Goal: Information Seeking & Learning: Check status

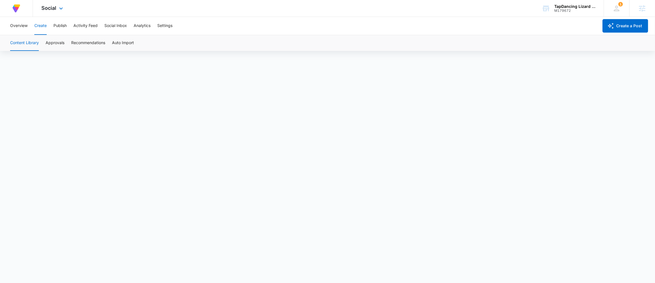
click at [426, 10] on div "At Volusion, we work hard to [PERSON_NAME] a great work environment where every…" at bounding box center [327, 8] width 655 height 17
click at [569, 9] on div "M179672" at bounding box center [575, 11] width 41 height 4
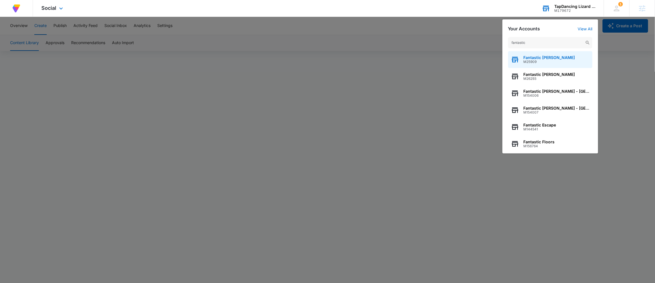
type input "fantastic"
click at [557, 56] on div "Fantastic [PERSON_NAME] M25909" at bounding box center [550, 59] width 84 height 17
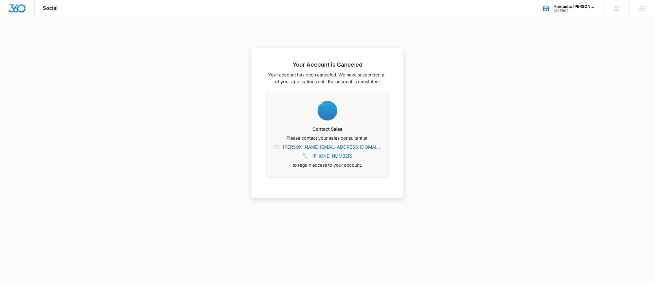
click at [580, 8] on div "Fantastic [PERSON_NAME]" at bounding box center [575, 6] width 41 height 5
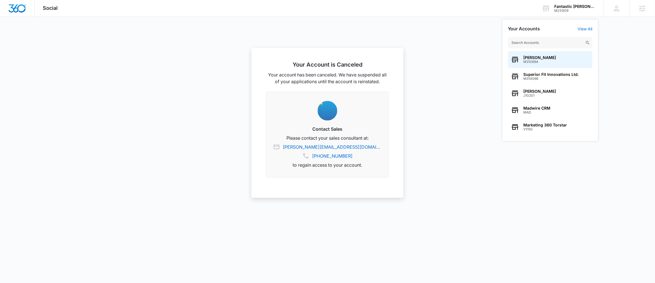
click at [551, 41] on input "text" at bounding box center [550, 42] width 84 height 11
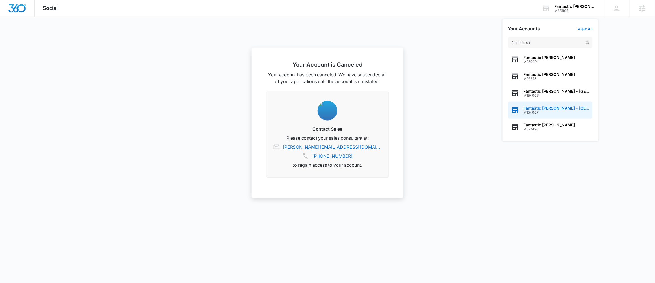
scroll to position [124, 0]
type input "fantastic sa"
click at [556, 122] on div "Fantastic [PERSON_NAME] M327490" at bounding box center [550, 127] width 84 height 17
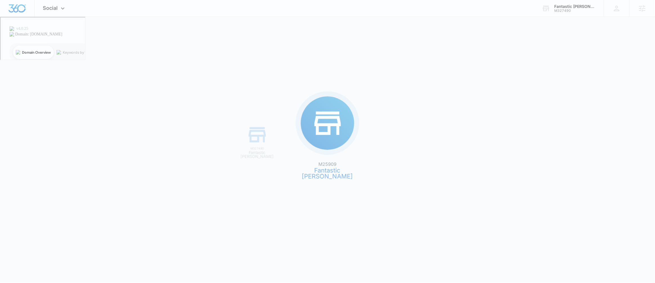
scroll to position [0, 0]
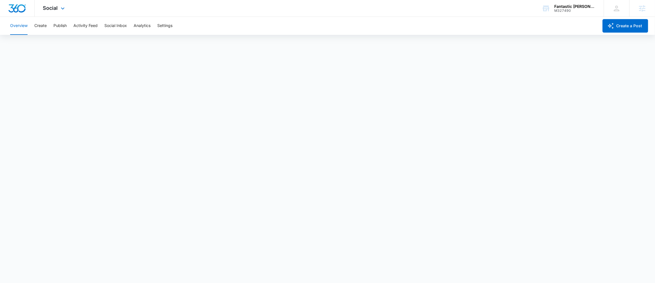
drag, startPoint x: 63, startPoint y: 8, endPoint x: 72, endPoint y: 11, distance: 9.4
click at [62, 8] on icon at bounding box center [62, 8] width 7 height 7
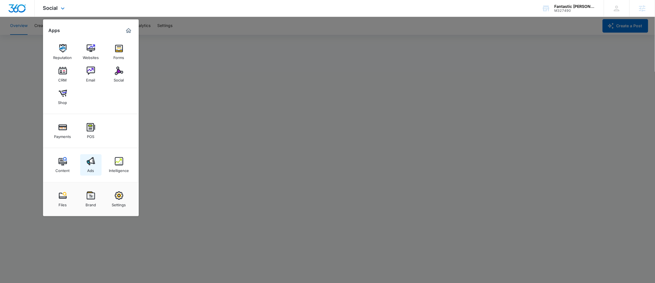
click at [100, 161] on link "Ads" at bounding box center [90, 165] width 21 height 21
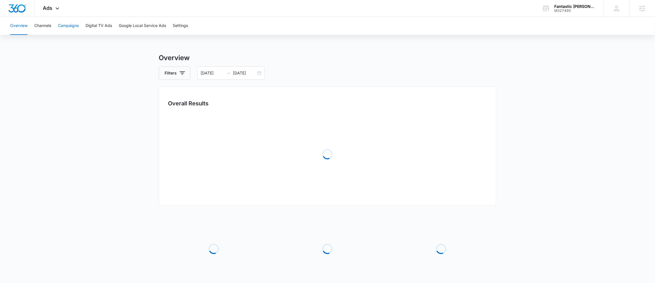
click at [73, 27] on button "Campaigns" at bounding box center [68, 26] width 21 height 18
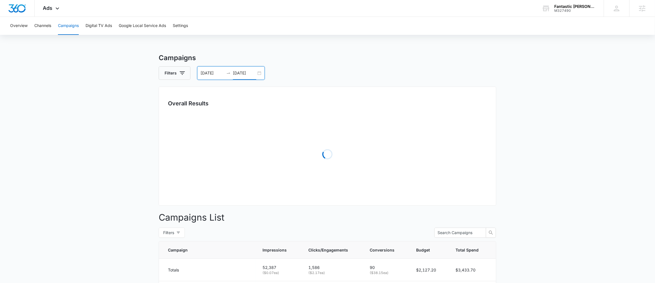
click at [254, 70] on input "[DATE]" at bounding box center [244, 73] width 23 height 6
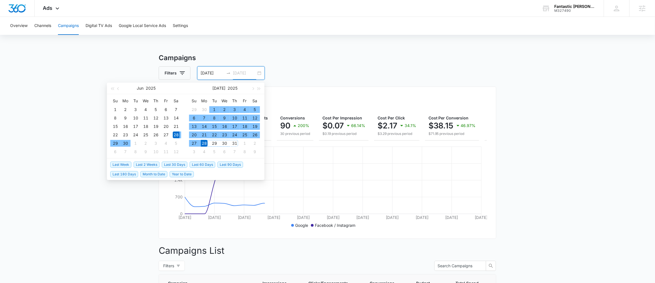
type input "[DATE]"
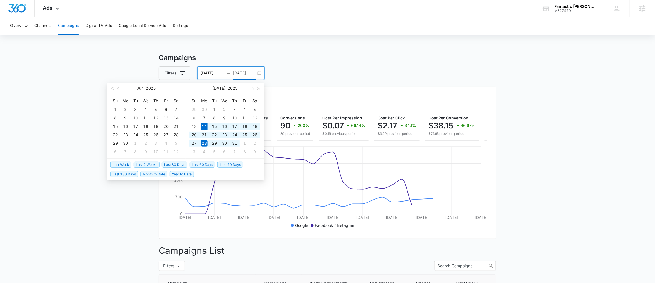
click at [177, 166] on span "Last 30 Days" at bounding box center [175, 165] width 26 height 6
type input "[DATE]"
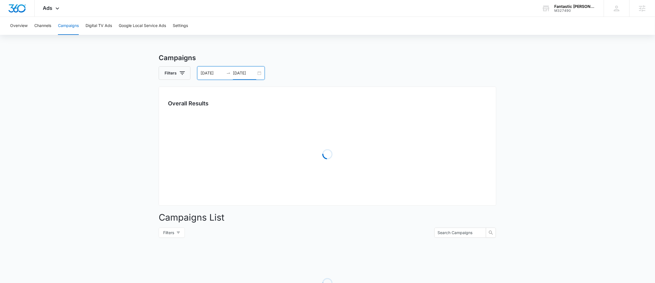
drag, startPoint x: 452, startPoint y: 67, endPoint x: 577, endPoint y: 78, distance: 125.4
click at [453, 67] on div "Filters [DATE] [DATE]" at bounding box center [328, 73] width 338 height 14
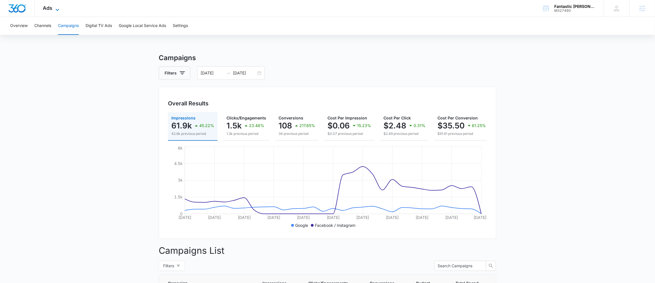
click at [46, 7] on span "Ads" at bounding box center [48, 8] width 10 height 6
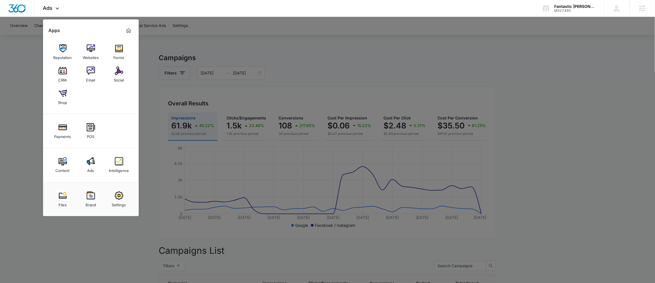
click at [124, 176] on link "Intelligence" at bounding box center [118, 165] width 21 height 21
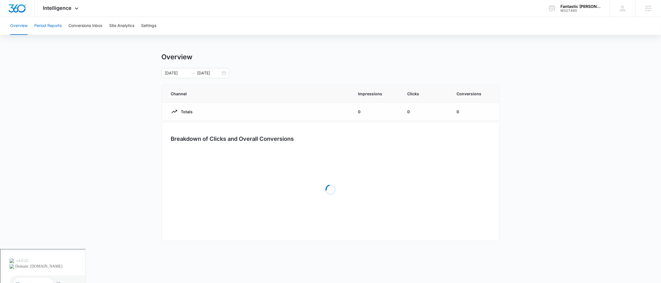
click at [48, 25] on button "Period Reports" at bounding box center [47, 26] width 27 height 18
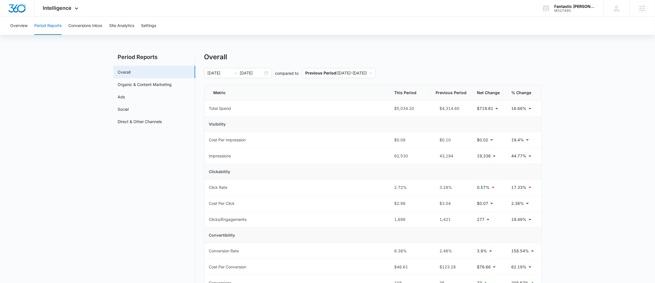
click at [498, 62] on div "Overall [DATE] [DATE] compared to Previous Period ( [DATE] – [DATE] ) Metric Th…" at bounding box center [373, 266] width 338 height 427
click at [575, 8] on div "Fantastic [PERSON_NAME]" at bounding box center [575, 6] width 41 height 5
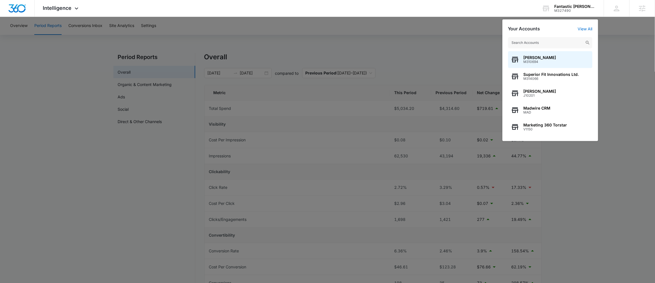
click at [529, 42] on input "text" at bounding box center [550, 42] width 84 height 11
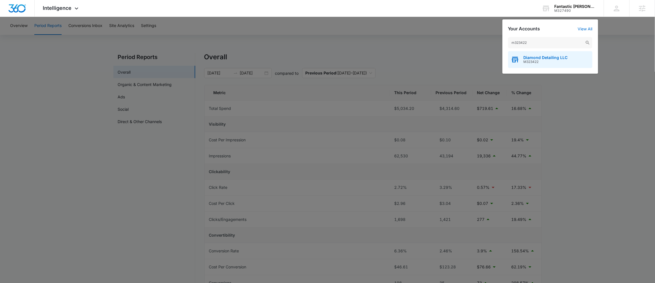
type input "m323422"
click at [530, 54] on div "Diamond Detailing LLC M323422" at bounding box center [550, 59] width 84 height 17
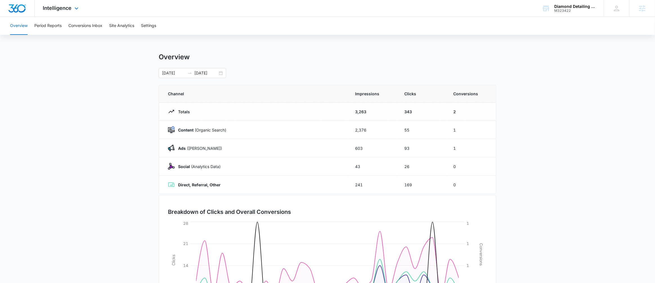
click at [66, 4] on div "Intelligence Apps Reputation Websites Forms CRM Email Social Payments POS Conte…" at bounding box center [62, 8] width 54 height 17
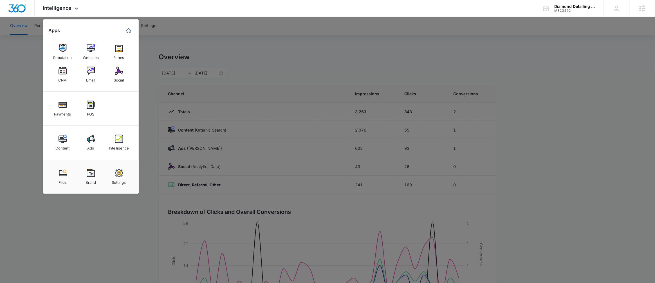
click at [86, 136] on link "Ads" at bounding box center [90, 142] width 21 height 21
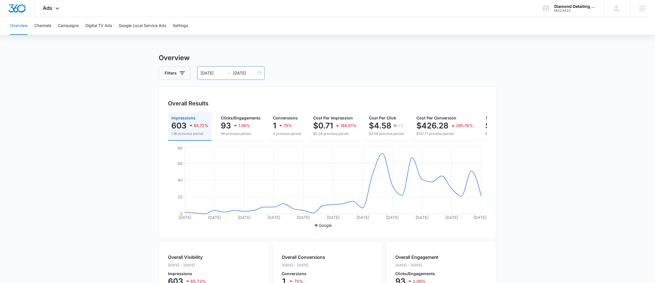
click at [261, 71] on div "[DATE] [DATE]" at bounding box center [231, 73] width 68 height 14
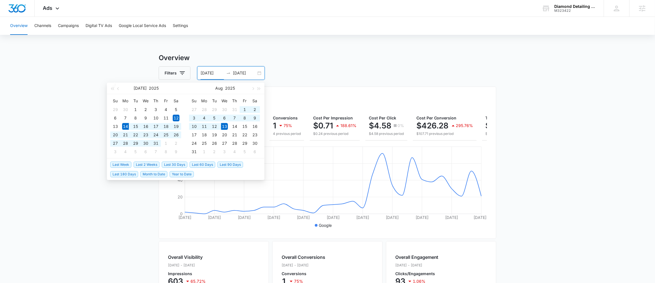
click at [178, 164] on span "Last 30 Days" at bounding box center [175, 165] width 26 height 6
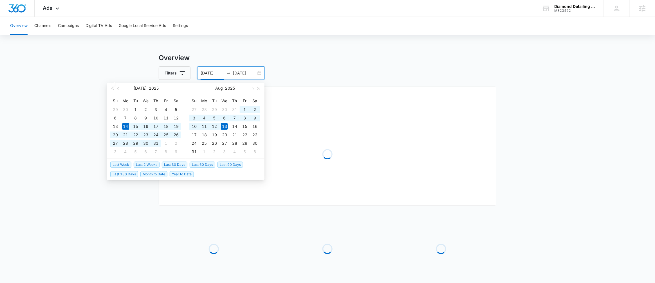
type input "[DATE]"
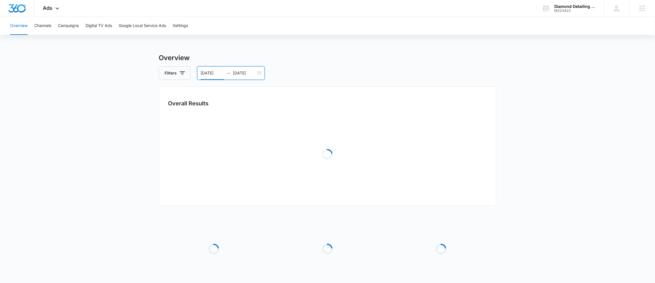
click at [364, 68] on div "Filters [DATE] [DATE]" at bounding box center [328, 73] width 338 height 14
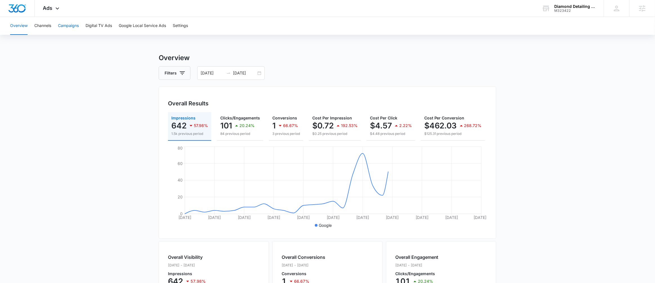
click at [69, 24] on button "Campaigns" at bounding box center [68, 26] width 21 height 18
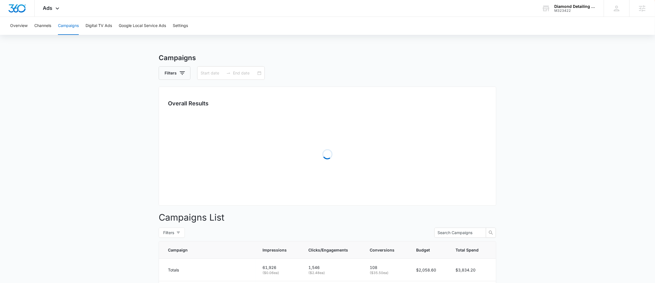
type input "[DATE]"
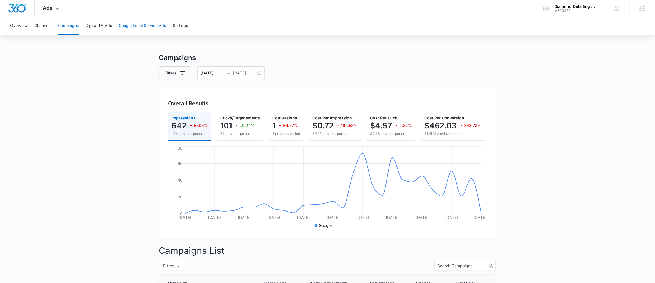
click at [145, 26] on button "Google Local Service Ads" at bounding box center [142, 26] width 47 height 18
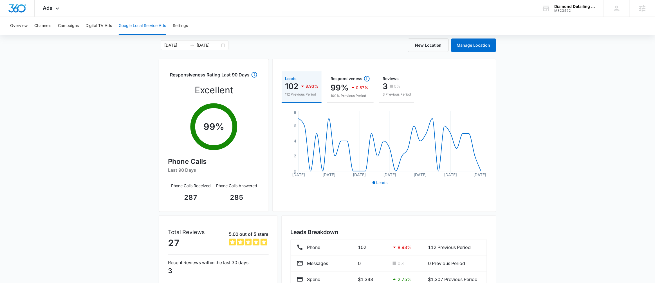
scroll to position [63, 0]
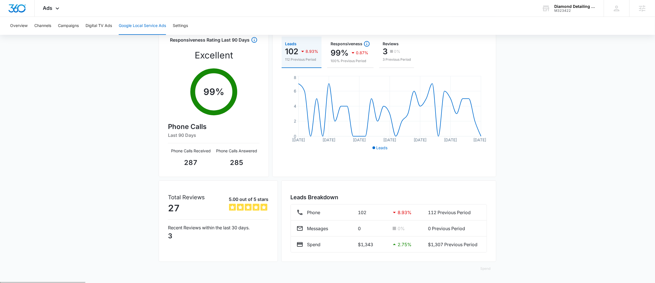
click at [588, 98] on div "Google Local Service Ads Beta [DATE] [DATE] New Location Manage Location Respon…" at bounding box center [327, 136] width 655 height 293
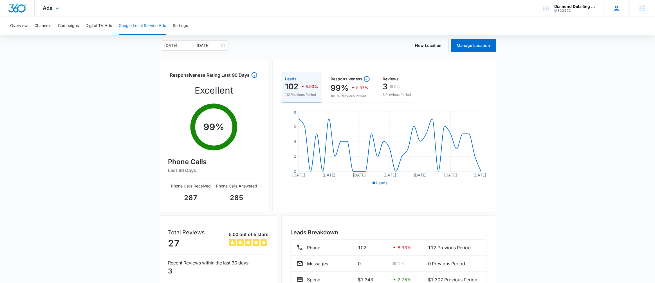
scroll to position [1, 0]
